Goal: Check status: Check status

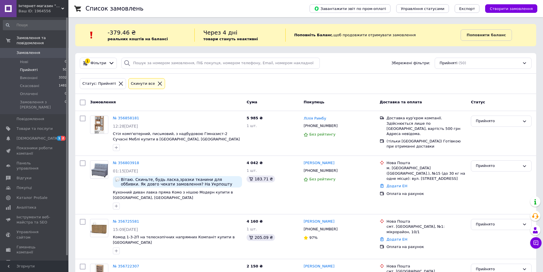
drag, startPoint x: 286, startPoint y: 86, endPoint x: 277, endPoint y: 82, distance: 9.6
click at [286, 86] on div "Статус: Прийняті Cкинути все" at bounding box center [306, 83] width 454 height 13
click at [30, 58] on li "Нові 0" at bounding box center [35, 62] width 70 height 8
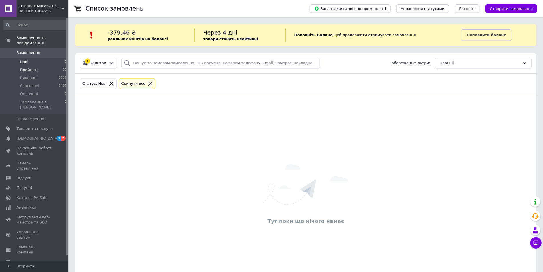
click at [31, 67] on span "Прийняті" at bounding box center [29, 69] width 18 height 5
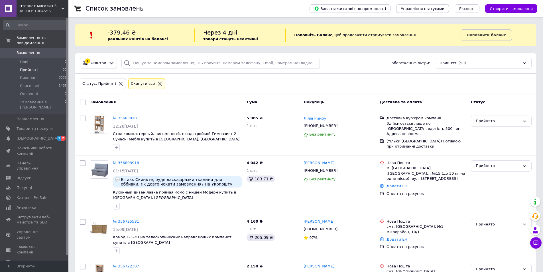
click at [217, 104] on div "Замовлення" at bounding box center [166, 102] width 156 height 10
click at [44, 58] on li "Нові 0" at bounding box center [35, 62] width 70 height 8
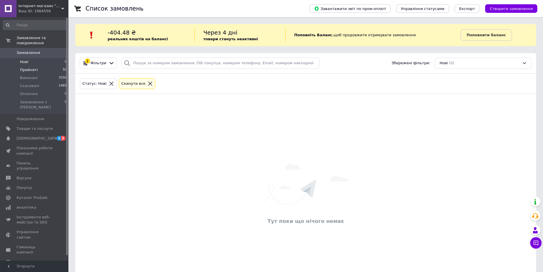
click at [34, 67] on span "Прийняті" at bounding box center [29, 69] width 18 height 5
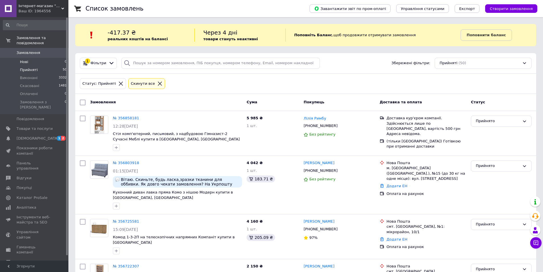
click at [50, 58] on li "Нові 0" at bounding box center [35, 62] width 70 height 8
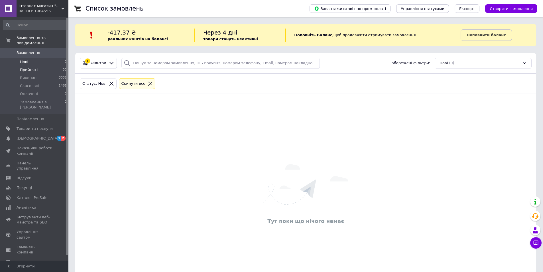
click at [40, 68] on li "Прийняті 50" at bounding box center [35, 70] width 70 height 8
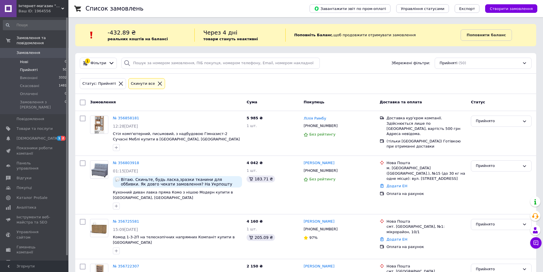
click at [40, 59] on li "Нові 0" at bounding box center [35, 62] width 70 height 8
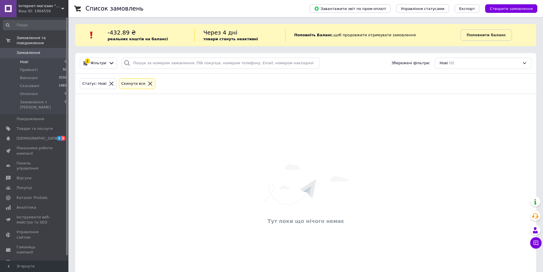
click at [209, 132] on div "Тут поки що нічого немає" at bounding box center [305, 194] width 461 height 190
click at [206, 120] on div "Тут поки що нічого немає" at bounding box center [305, 194] width 461 height 190
